Goal: Information Seeking & Learning: Learn about a topic

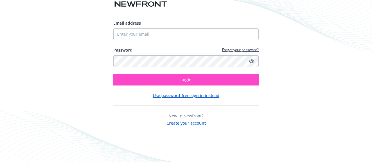
type input "[PERSON_NAME][EMAIL_ADDRESS][DOMAIN_NAME]"
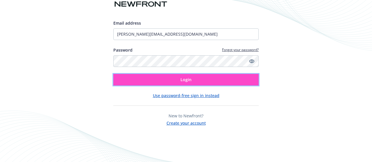
click at [180, 79] on button "Login" at bounding box center [185, 80] width 145 height 12
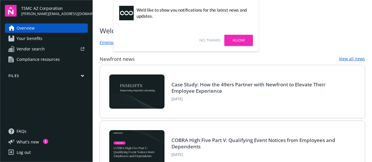
click at [210, 38] on link "No, thanks" at bounding box center [209, 40] width 21 height 5
